Goal: Task Accomplishment & Management: Use online tool/utility

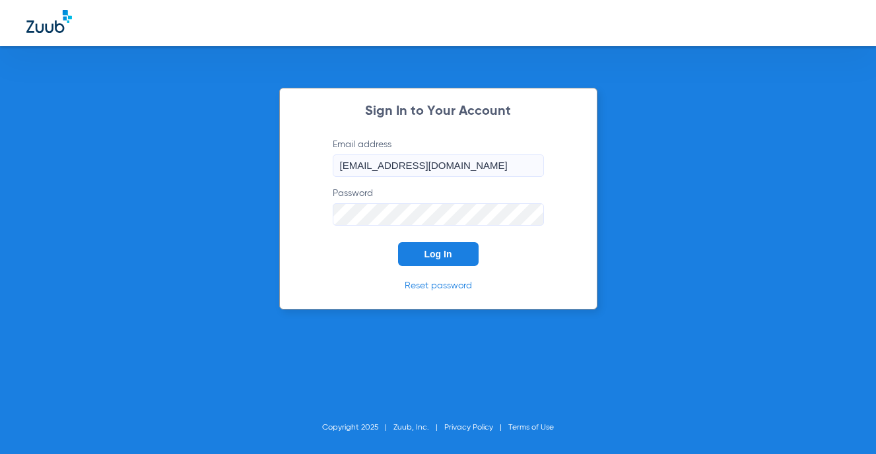
click at [450, 251] on span "Log In" at bounding box center [439, 254] width 28 height 11
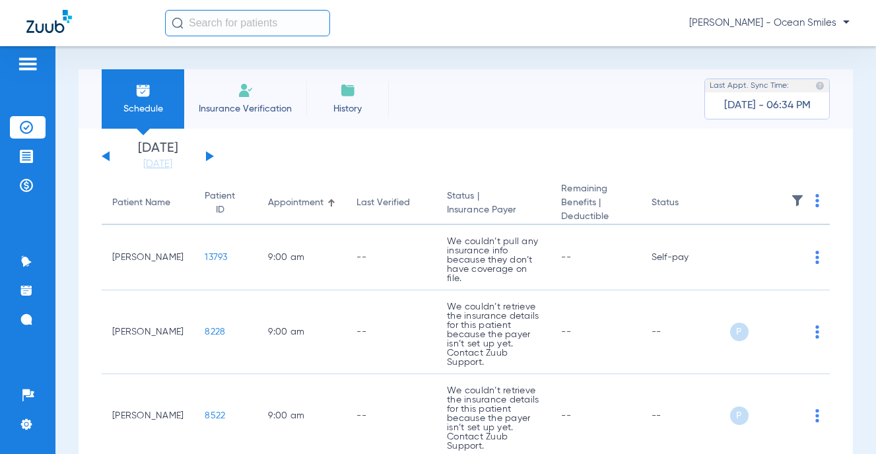
click at [201, 155] on div "[DATE] [DATE] [DATE] [DATE] [DATE] [DATE] [DATE] [DATE] [DATE] [DATE] [DATE] [D…" at bounding box center [158, 156] width 112 height 29
click at [211, 157] on button at bounding box center [210, 156] width 8 height 10
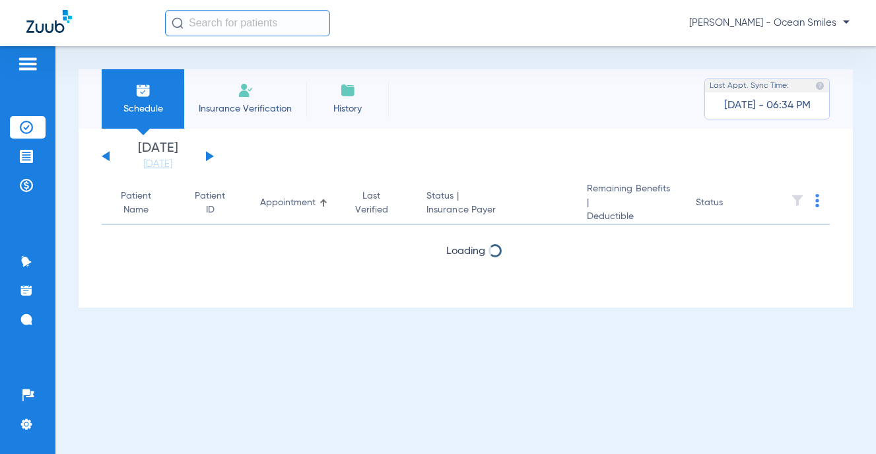
click at [211, 157] on button at bounding box center [210, 156] width 8 height 10
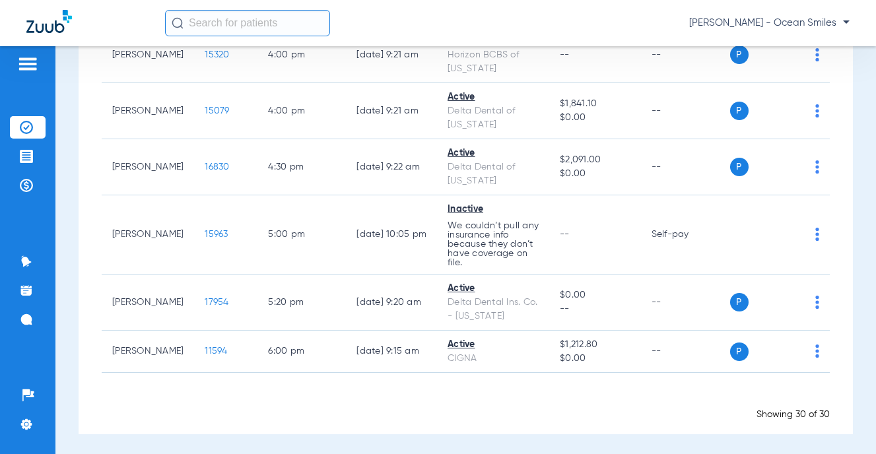
scroll to position [1979, 0]
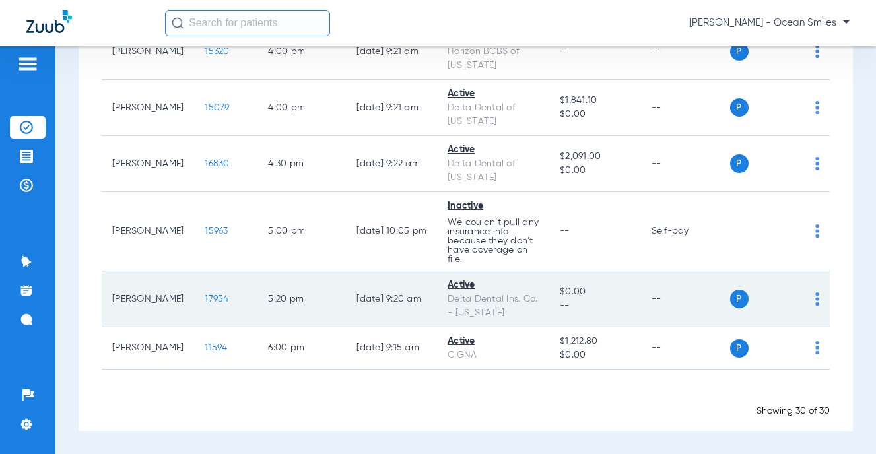
click at [805, 295] on div "P S" at bounding box center [775, 299] width 90 height 18
click at [816, 298] on img at bounding box center [818, 299] width 4 height 13
